Goal: Transaction & Acquisition: Register for event/course

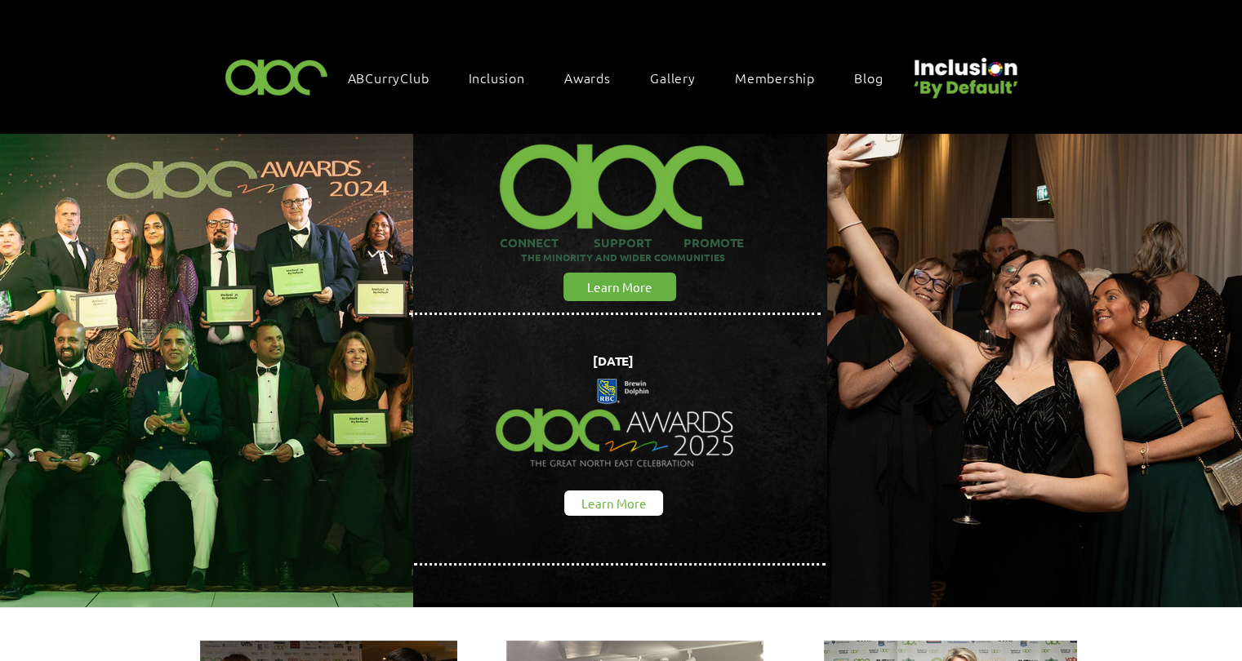
click at [645, 500] on span "Learn More" at bounding box center [613, 503] width 65 height 17
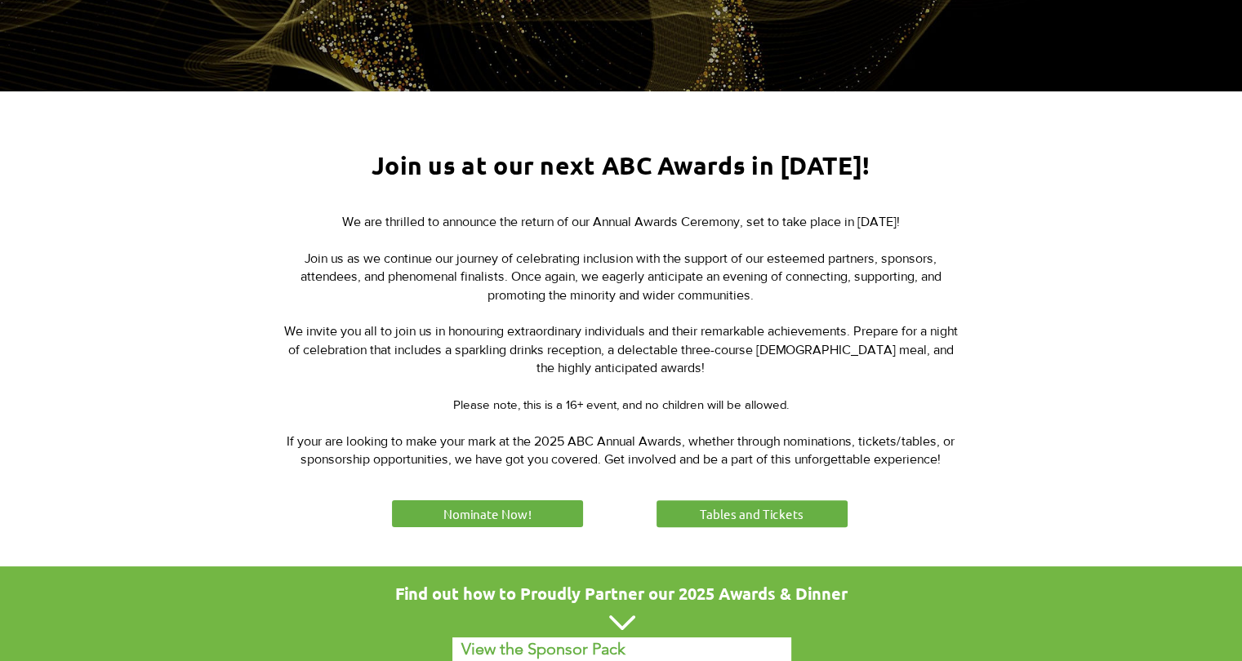
scroll to position [509, 0]
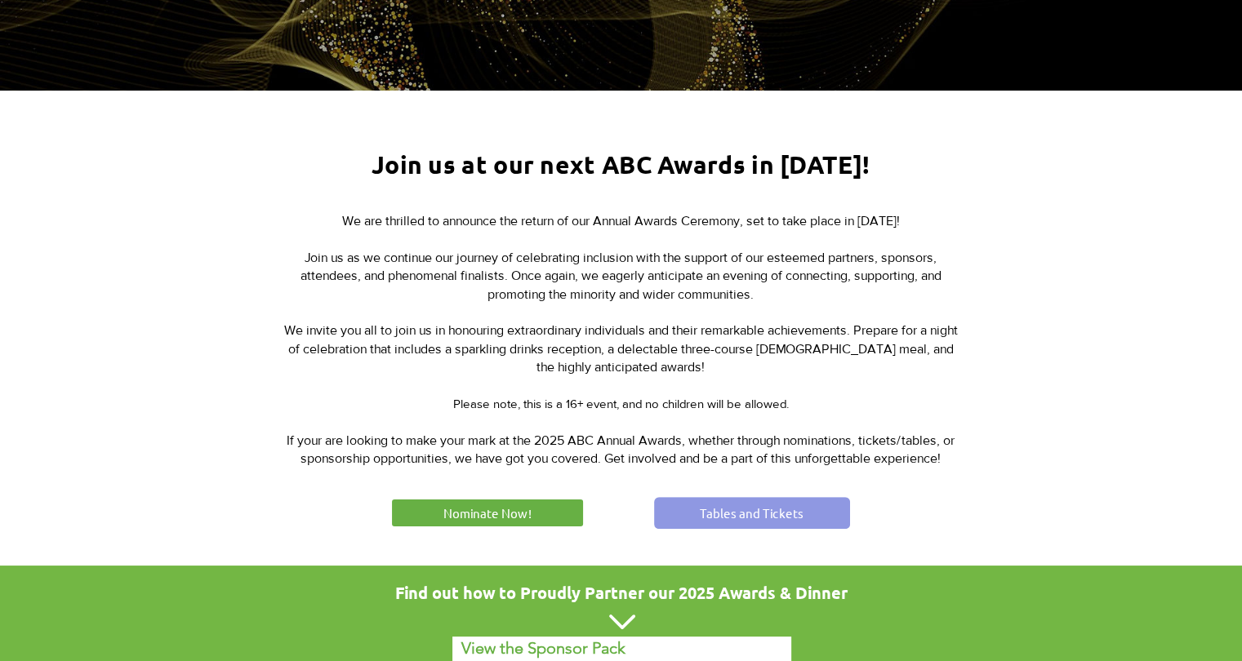
click at [712, 514] on span "Tables and Tickets" at bounding box center [752, 513] width 104 height 17
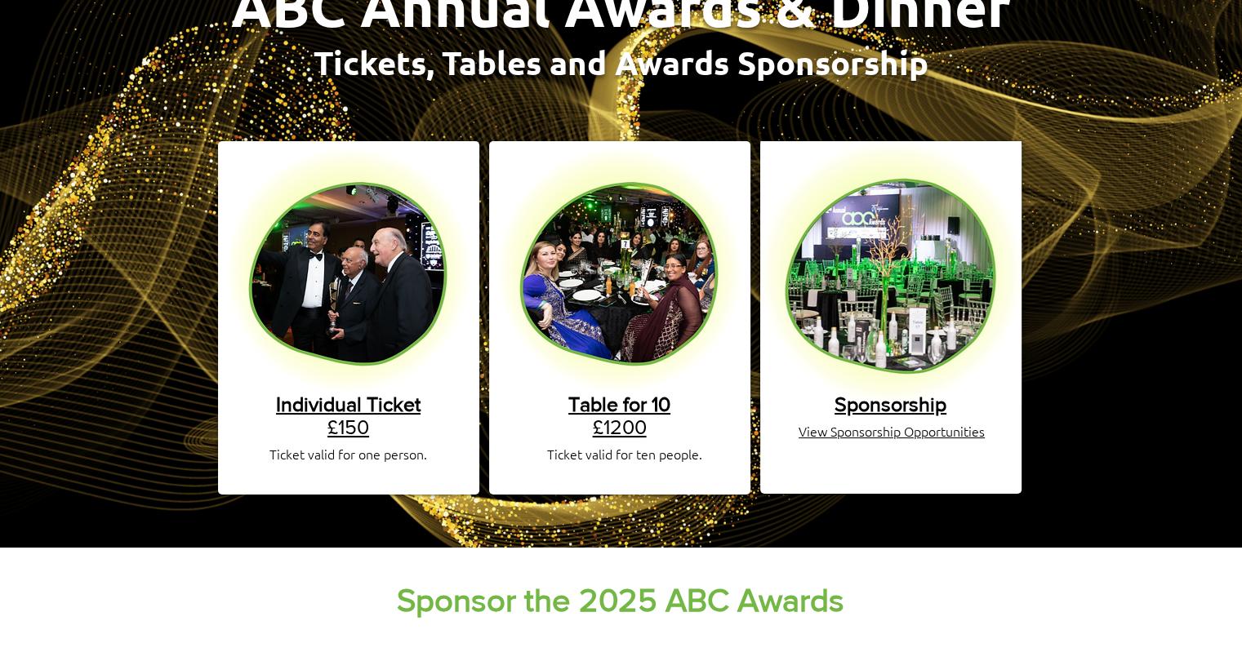
scroll to position [241, 0]
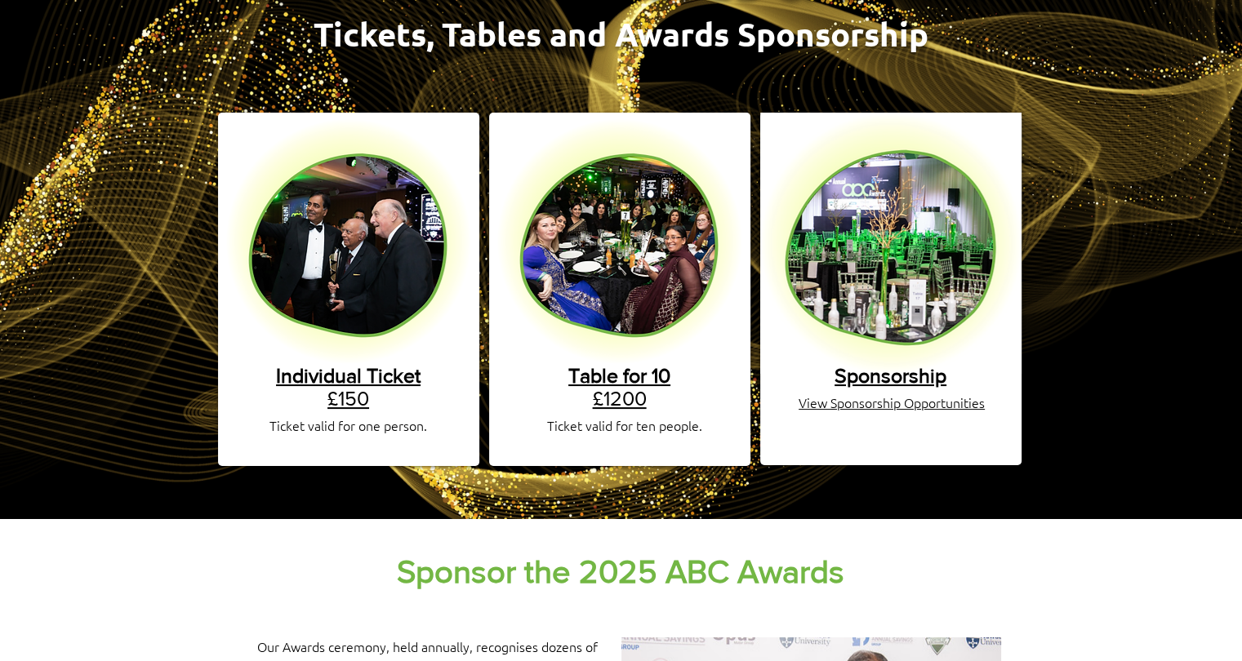
click at [843, 394] on span "View Sponsorship Opportunities" at bounding box center [891, 403] width 186 height 18
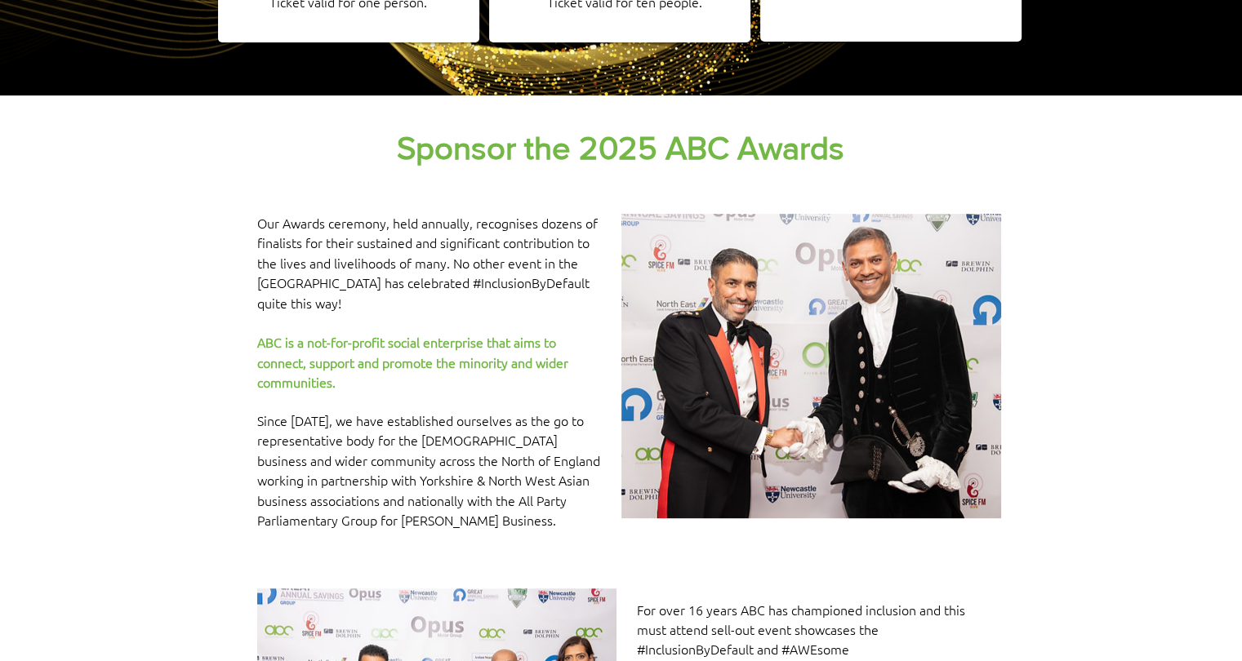
click at [878, 398] on img at bounding box center [811, 366] width 380 height 305
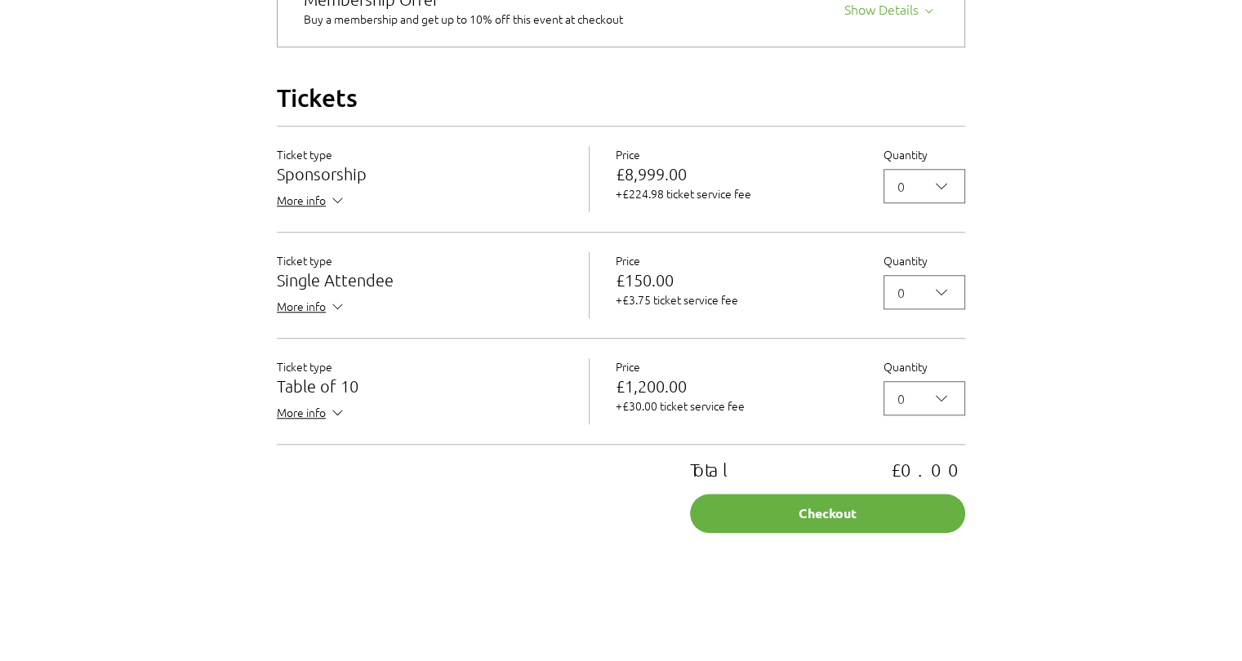
scroll to position [1420, 0]
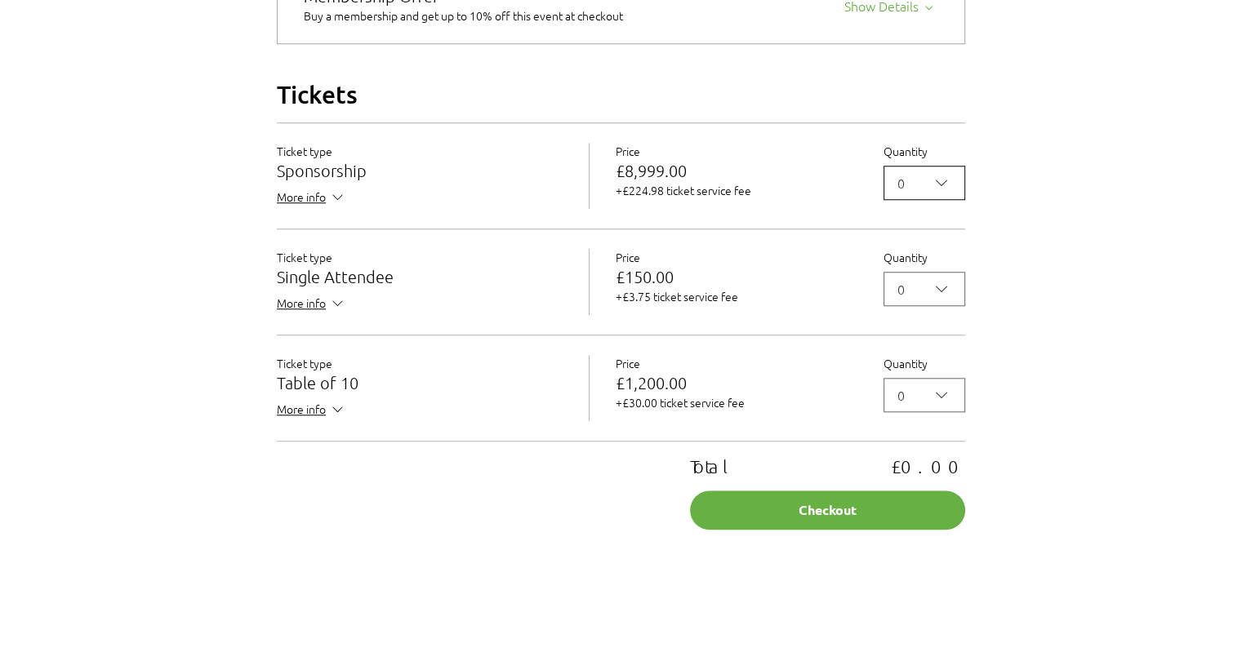
click at [941, 193] on icon "2025 Annual ABC Awards Dinner" at bounding box center [942, 183] width 20 height 20
click at [914, 269] on span "1" at bounding box center [924, 260] width 60 height 20
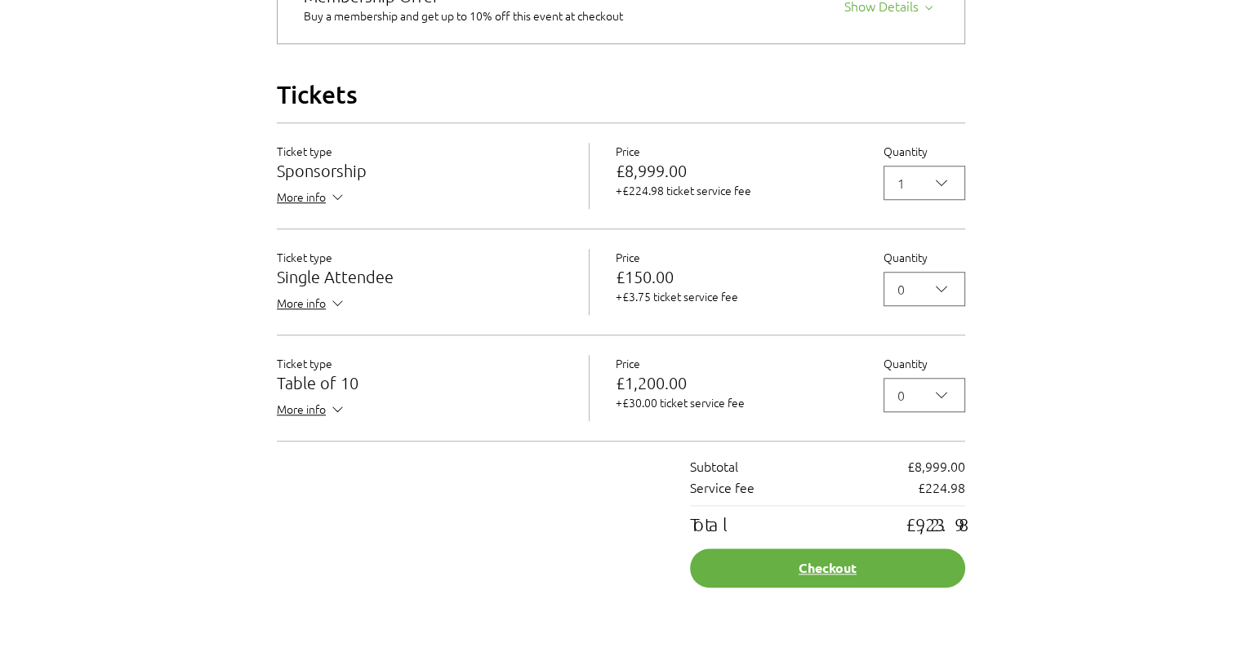
click at [820, 588] on button "Checkout" at bounding box center [827, 568] width 275 height 39
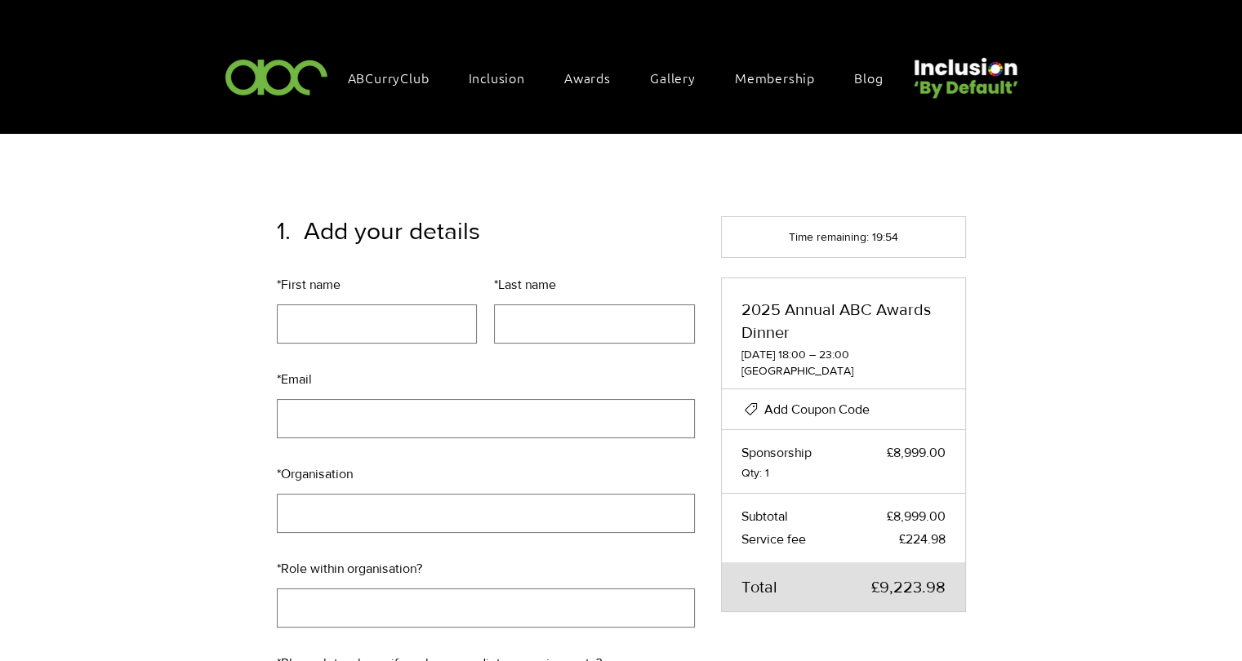
click at [853, 407] on span "Add Coupon Code" at bounding box center [816, 410] width 105 height 14
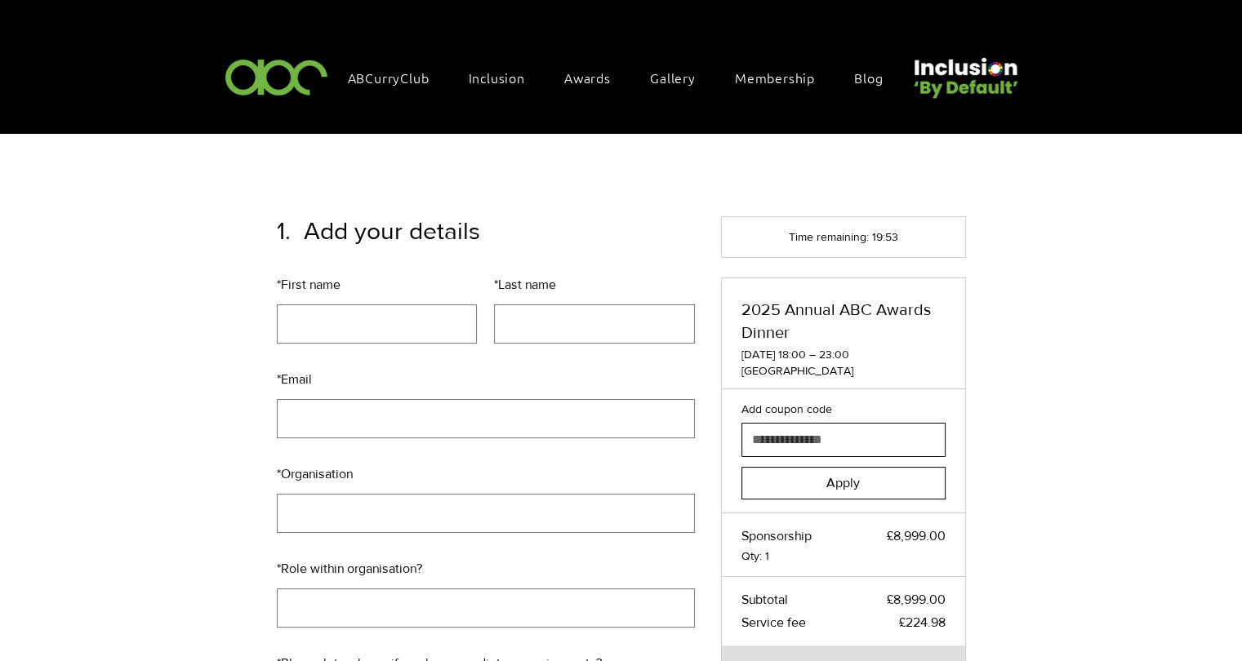
click at [840, 439] on input "Add coupon code" at bounding box center [838, 440] width 193 height 33
type input "**********"
click at [849, 472] on button "Apply" at bounding box center [843, 483] width 204 height 33
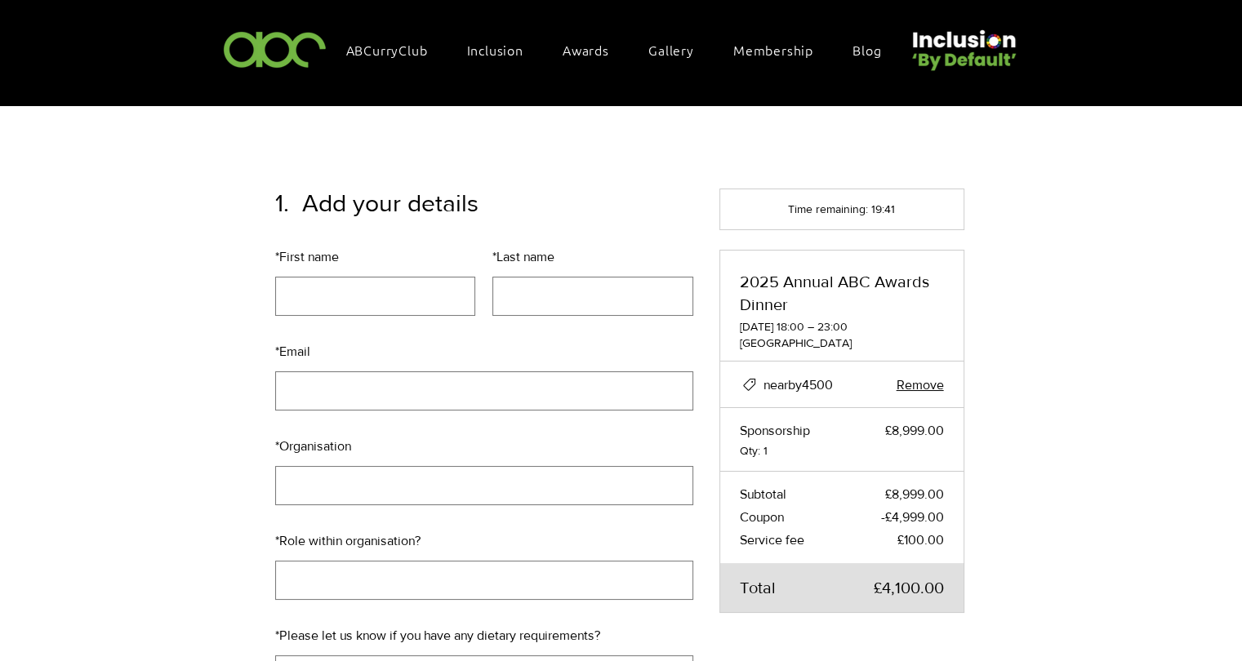
scroll to position [34, 2]
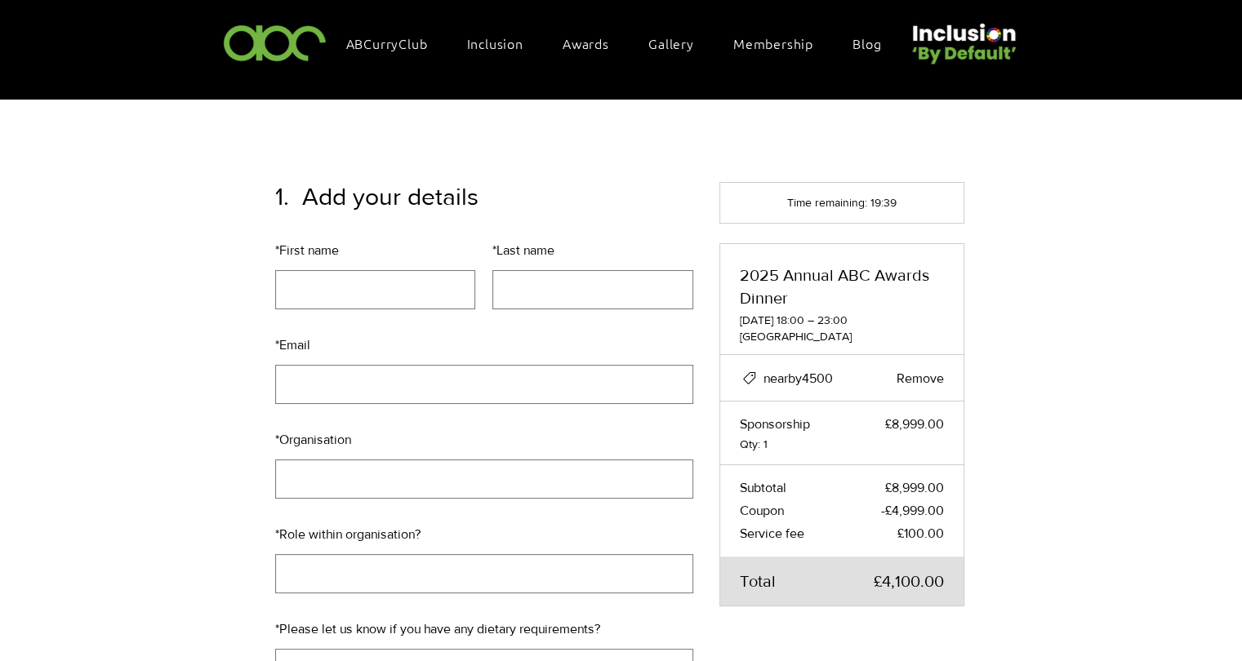
click at [928, 373] on span "Remove" at bounding box center [919, 378] width 47 height 14
